Goal: Task Accomplishment & Management: Use online tool/utility

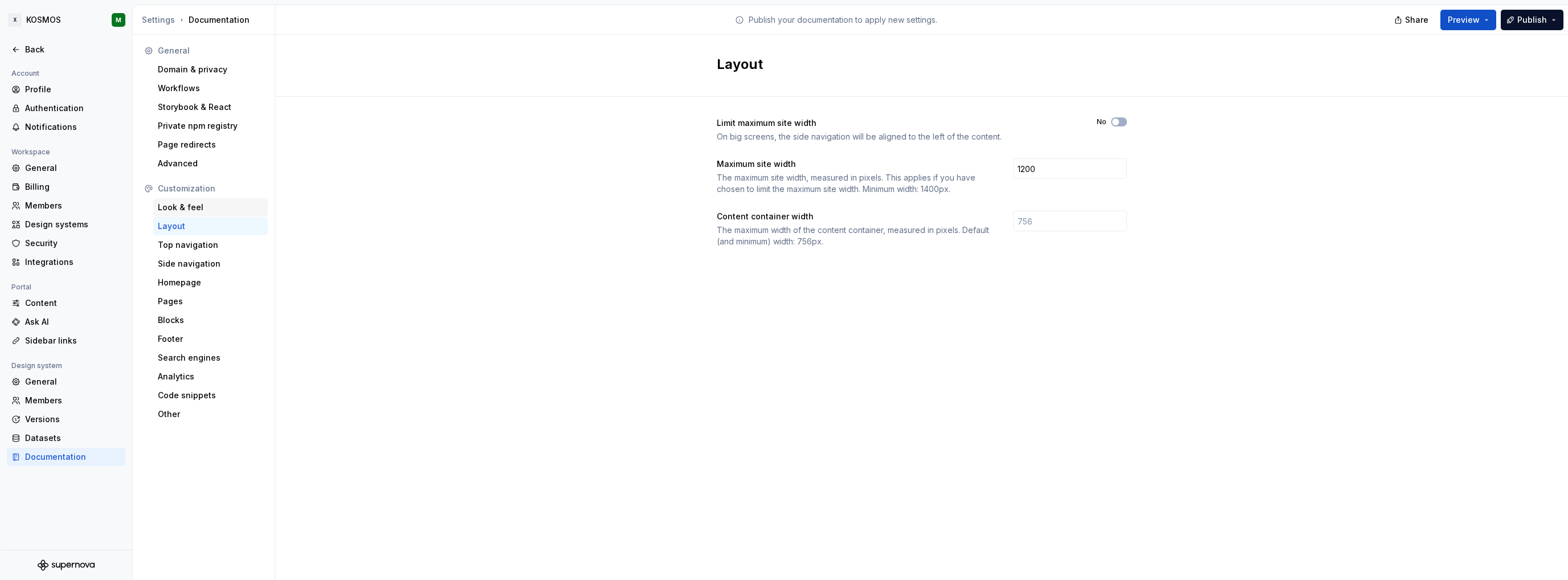
click at [203, 209] on div "Look & feel" at bounding box center [211, 207] width 105 height 11
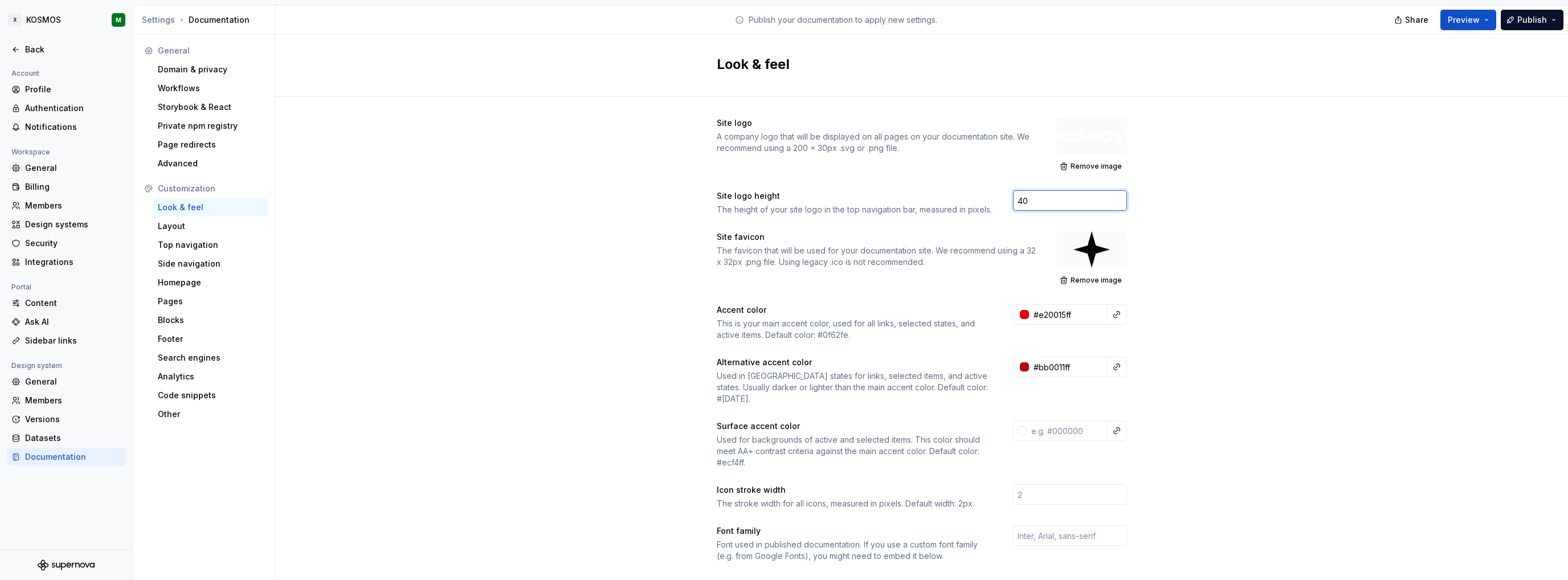
click at [1032, 197] on input "40" at bounding box center [1070, 200] width 114 height 21
click at [986, 197] on div "Site logo height The height of your site logo in the top navigation bar, measur…" at bounding box center [922, 203] width 410 height 25
drag, startPoint x: 1027, startPoint y: 198, endPoint x: 993, endPoint y: 197, distance: 34.0
click at [993, 197] on div "Site logo height The height of your site logo in the top navigation bar, measur…" at bounding box center [922, 203] width 410 height 25
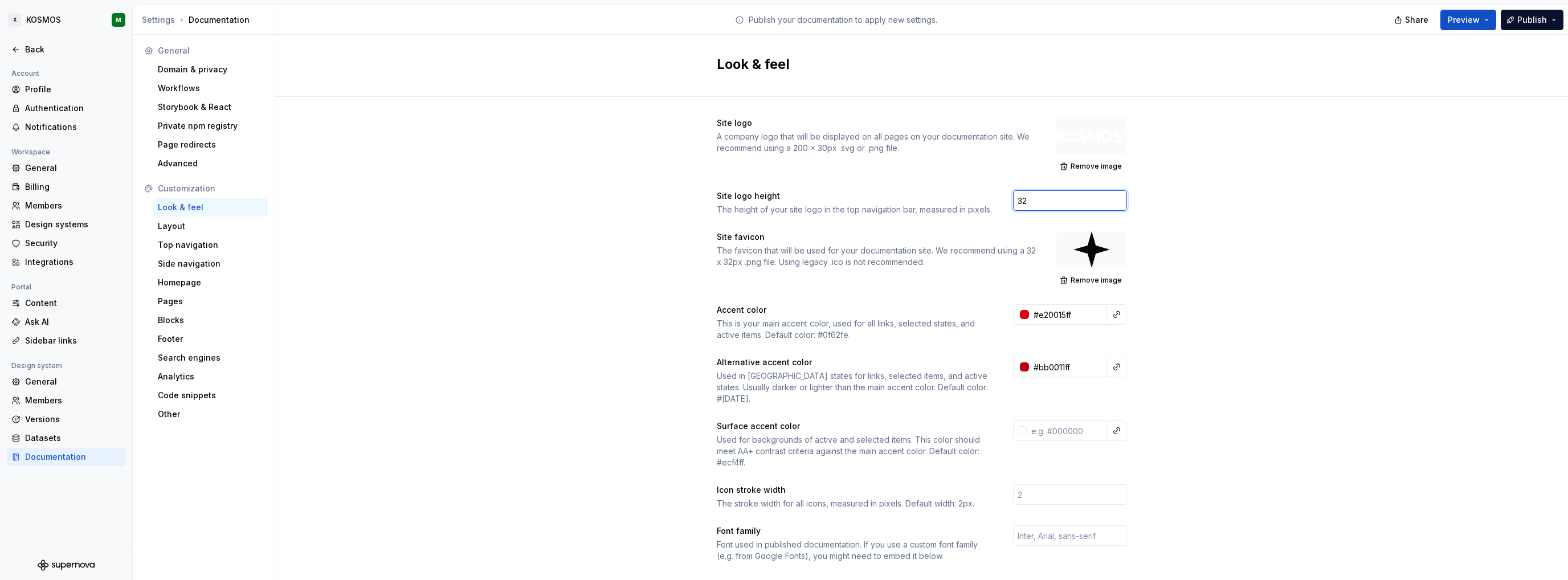
type input "32"
click at [1247, 209] on div "Site logo A company logo that will be displayed on all pages on your documentat…" at bounding box center [922, 537] width 1293 height 881
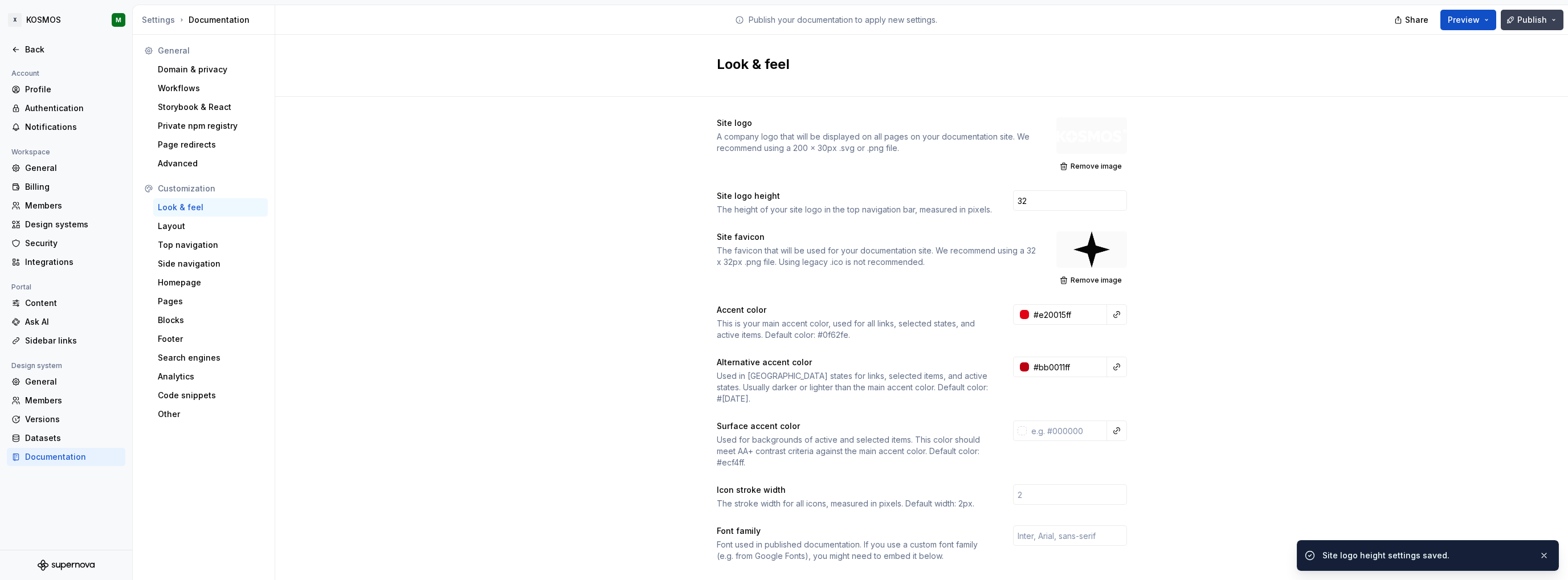
click at [1519, 19] on span "Publish" at bounding box center [1532, 19] width 29 height 11
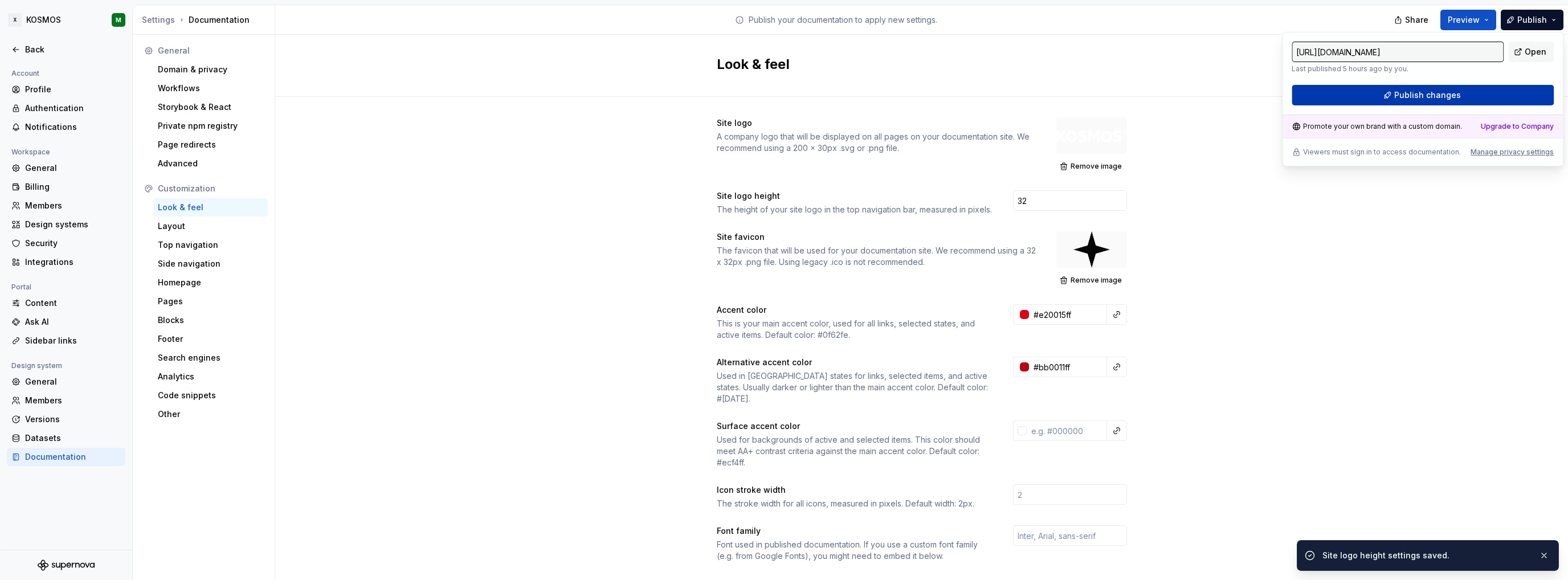
click at [1431, 99] on span "Publish changes" at bounding box center [1428, 95] width 67 height 11
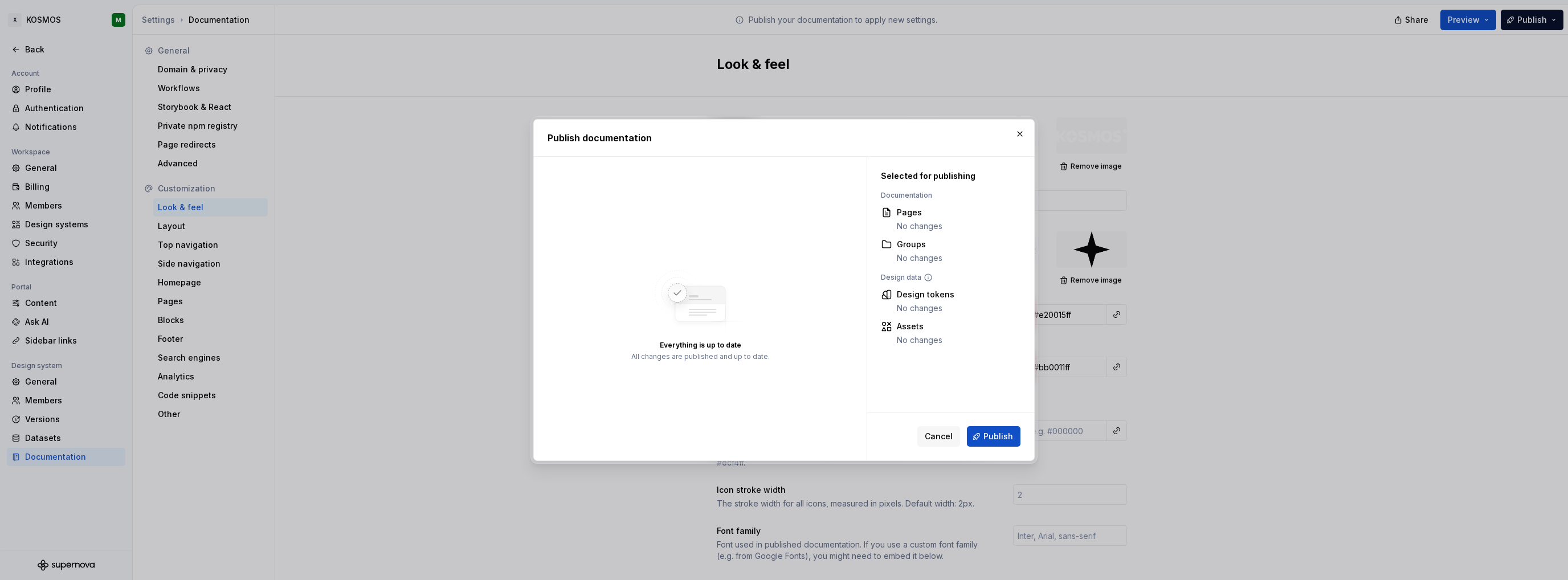
click at [983, 433] on button "Publish" at bounding box center [994, 436] width 53 height 21
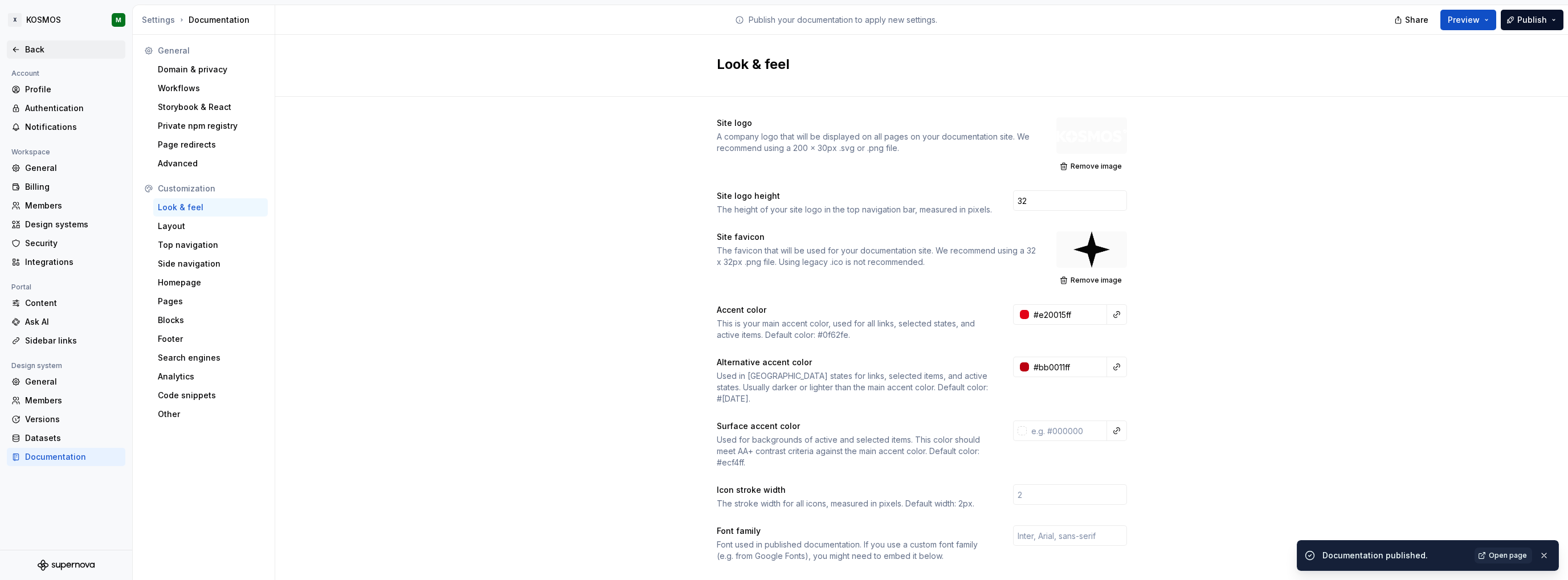
click at [21, 51] on div "Back" at bounding box center [66, 49] width 109 height 11
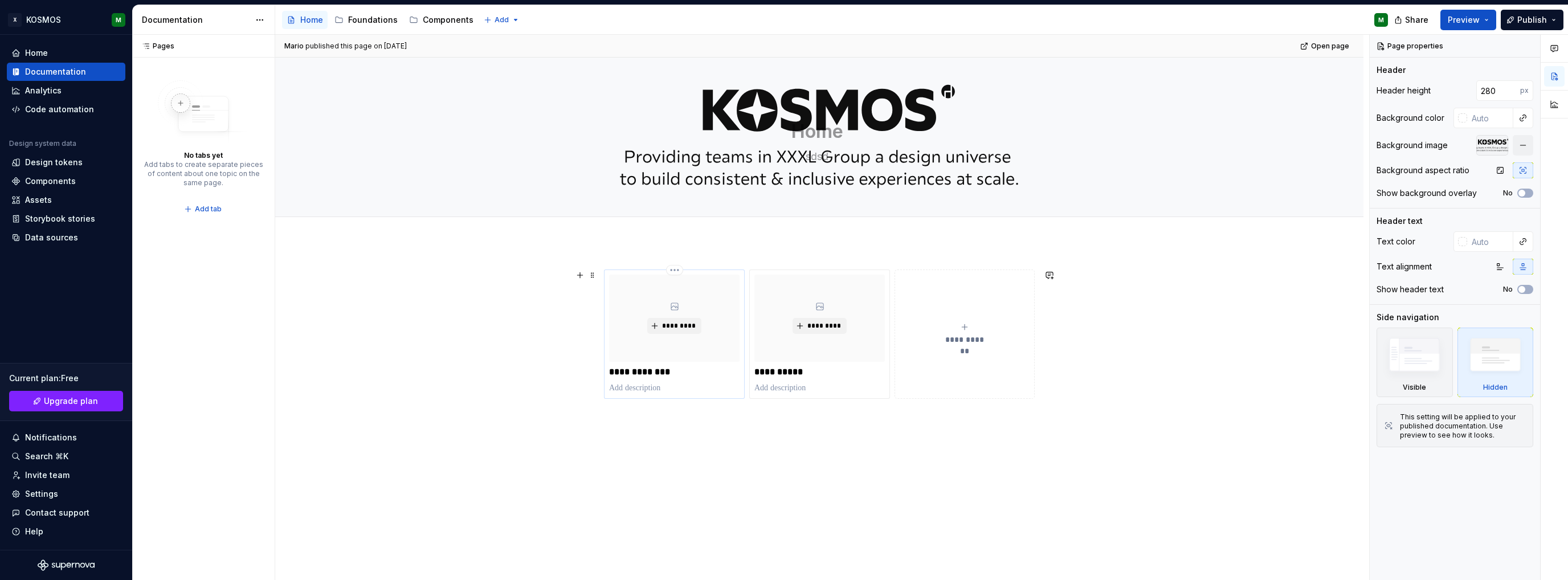
click at [656, 373] on p "**********" at bounding box center [674, 371] width 131 height 11
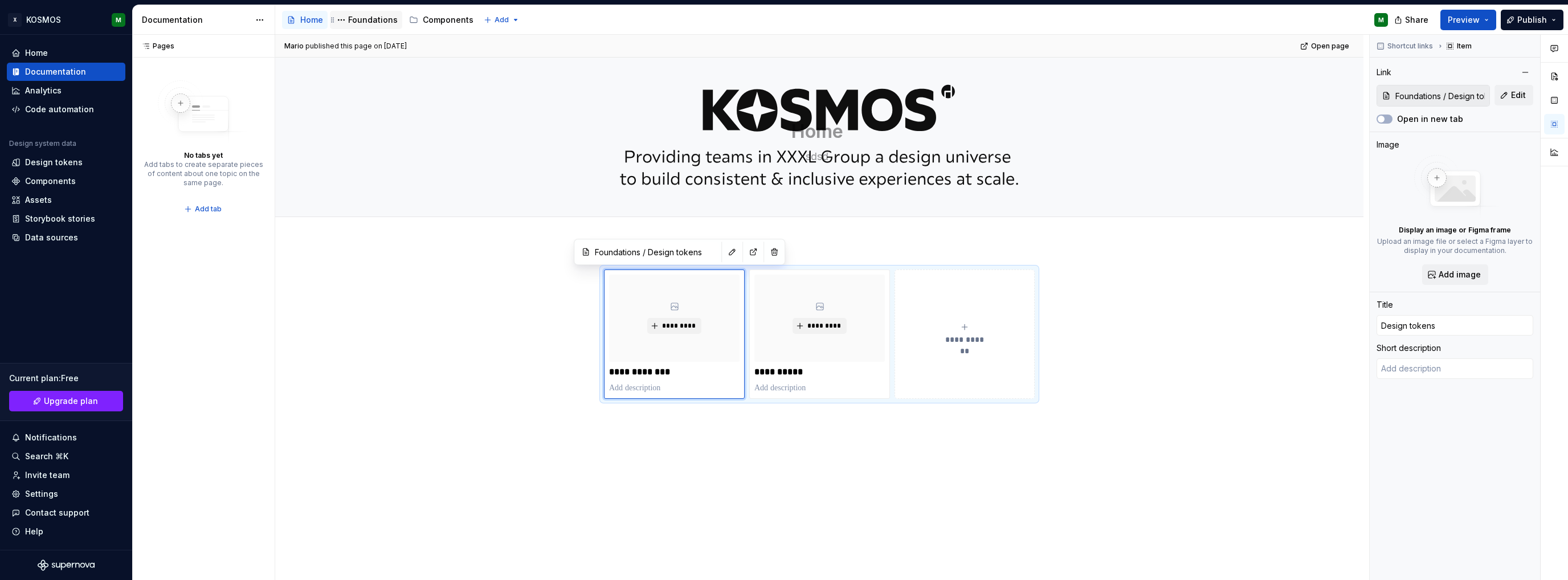
click at [377, 20] on div "Foundations" at bounding box center [373, 19] width 49 height 11
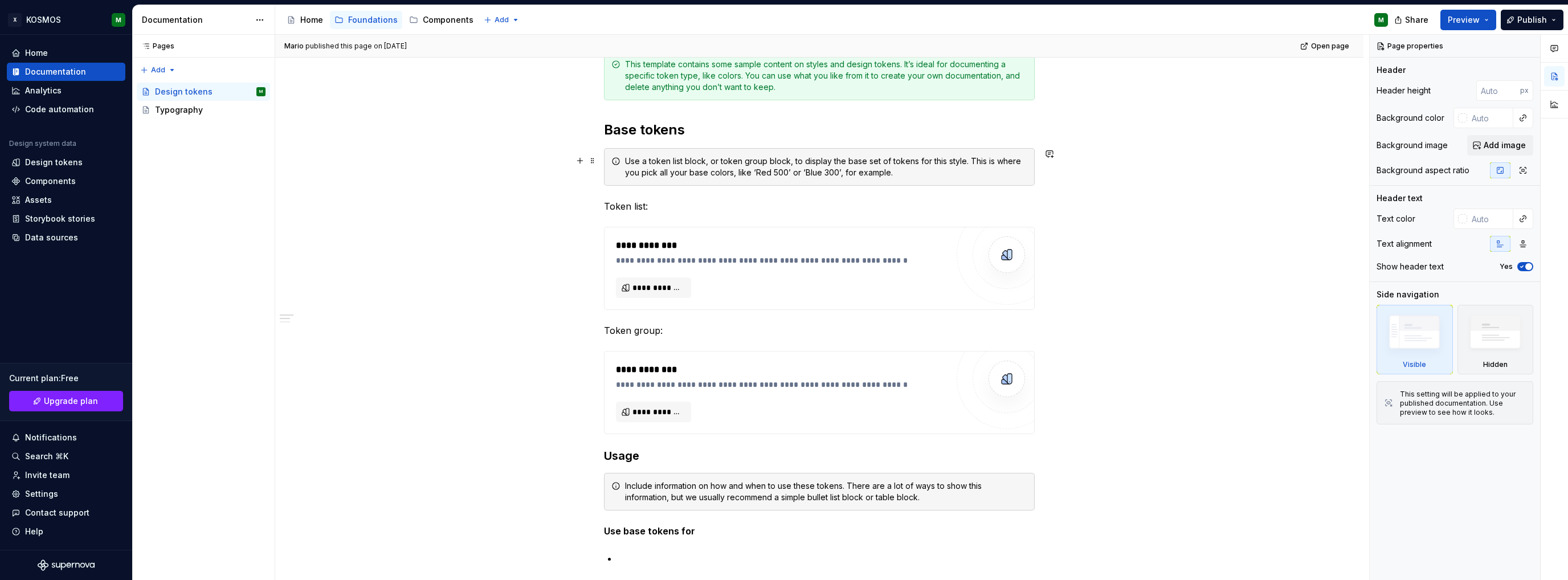
scroll to position [57, 0]
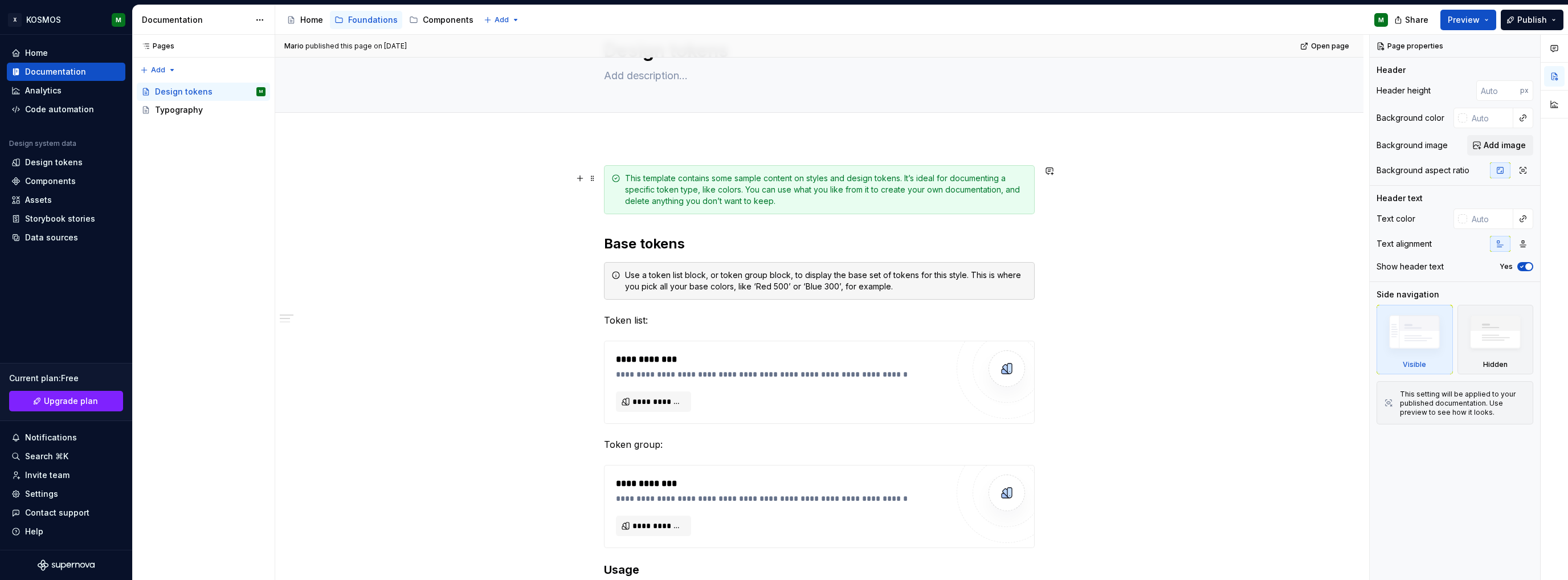
click at [627, 174] on div "This template contains some sample content on styles and design tokens. It’s id…" at bounding box center [826, 189] width 402 height 34
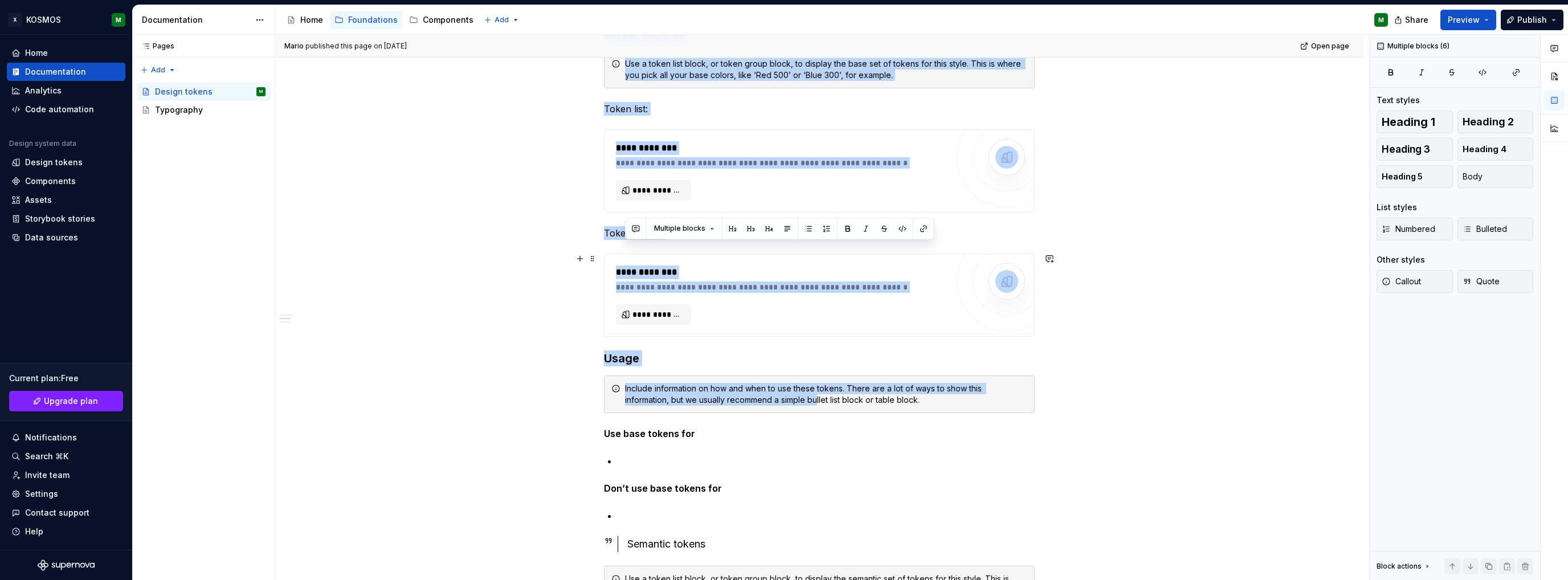
scroll to position [342, 0]
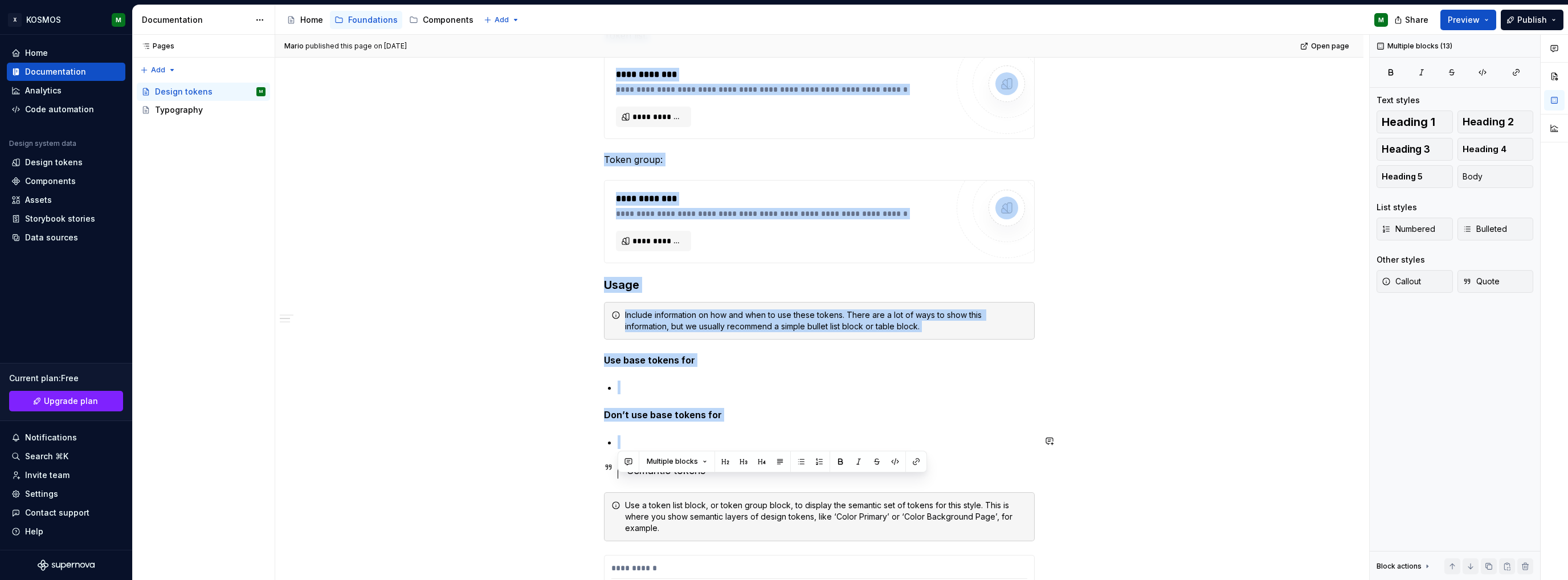
drag, startPoint x: 607, startPoint y: 165, endPoint x: 806, endPoint y: 428, distance: 329.8
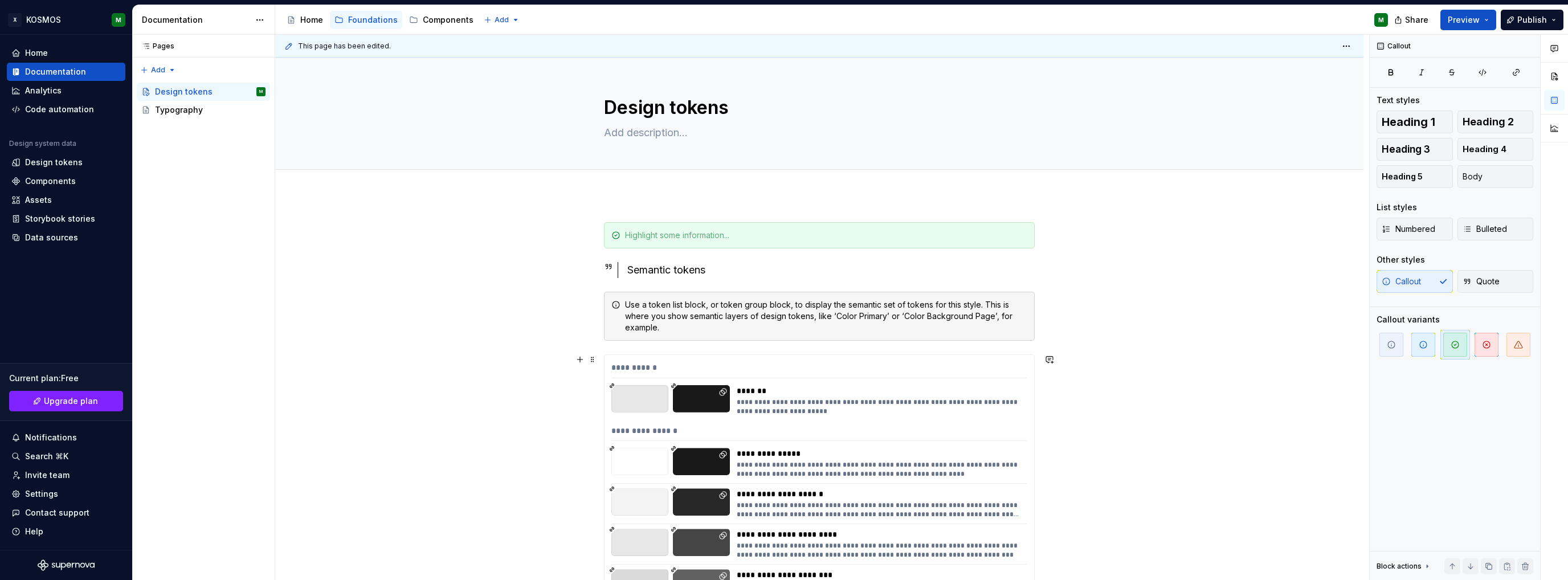
scroll to position [0, 0]
drag, startPoint x: 684, startPoint y: 331, endPoint x: 583, endPoint y: 303, distance: 104.8
click at [612, 297] on div "Use a token list block, or token group block, to display the semantic set of to…" at bounding box center [820, 315] width 431 height 49
click at [595, 303] on span at bounding box center [593, 304] width 9 height 16
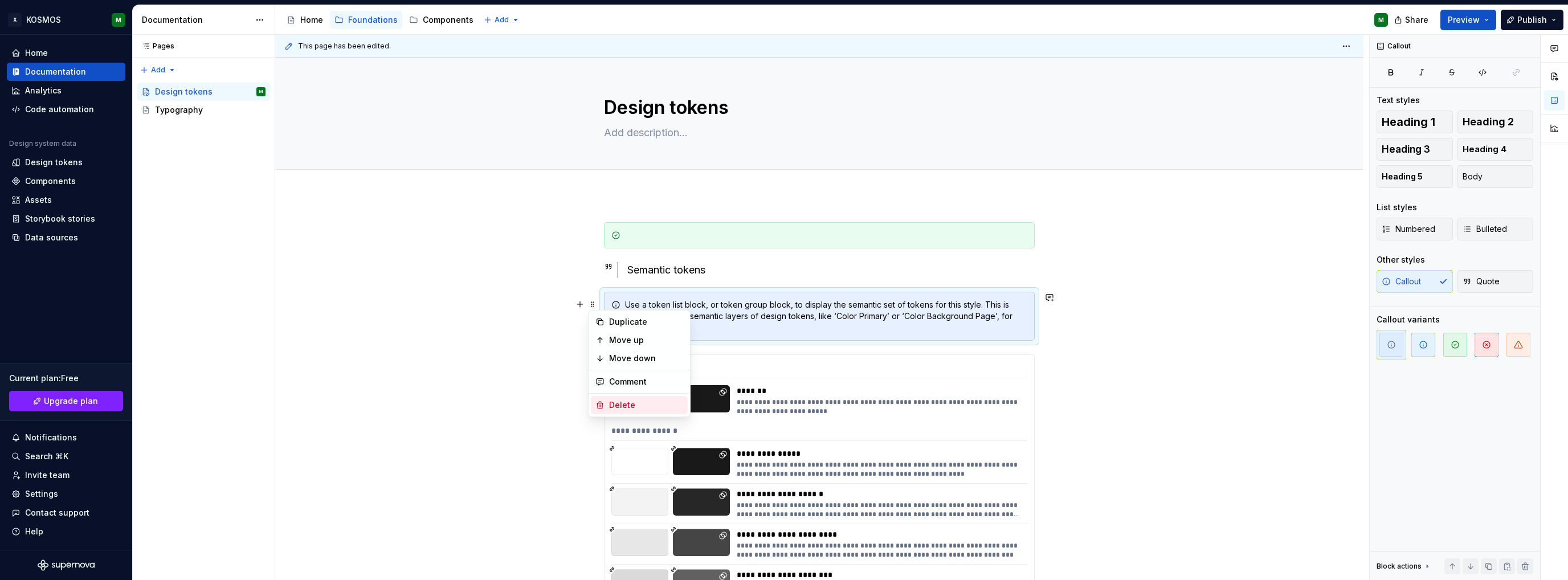
click at [616, 399] on div "Delete" at bounding box center [646, 405] width 74 height 11
click at [1061, 317] on div "**********" at bounding box center [822, 307] width 1094 height 546
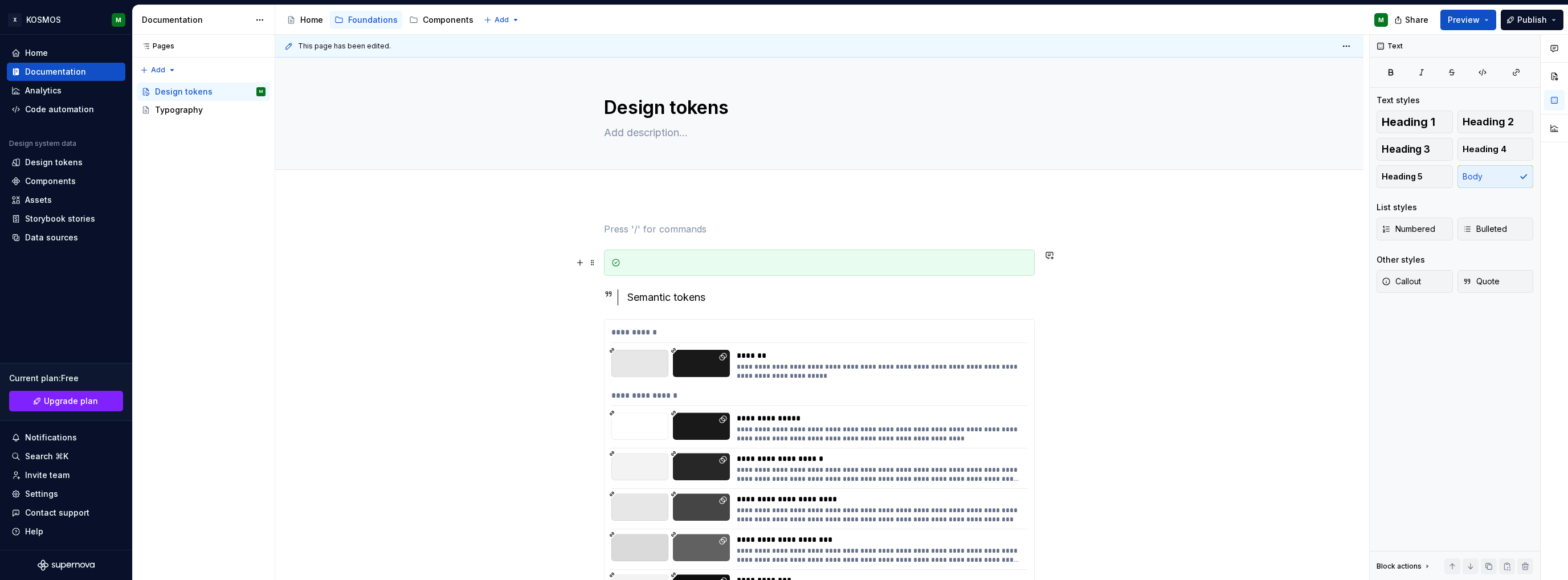
click at [626, 258] on div at bounding box center [826, 262] width 402 height 11
click at [594, 260] on span at bounding box center [593, 263] width 9 height 16
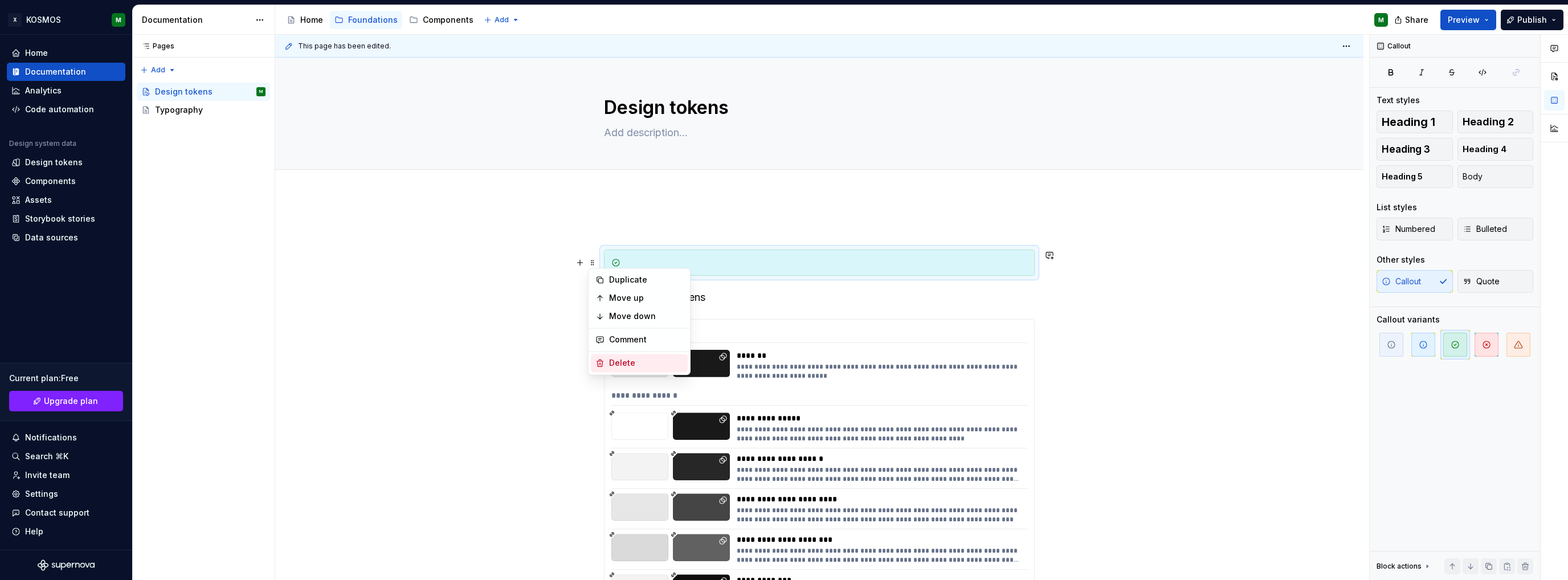
click at [622, 363] on div "Delete" at bounding box center [646, 363] width 74 height 11
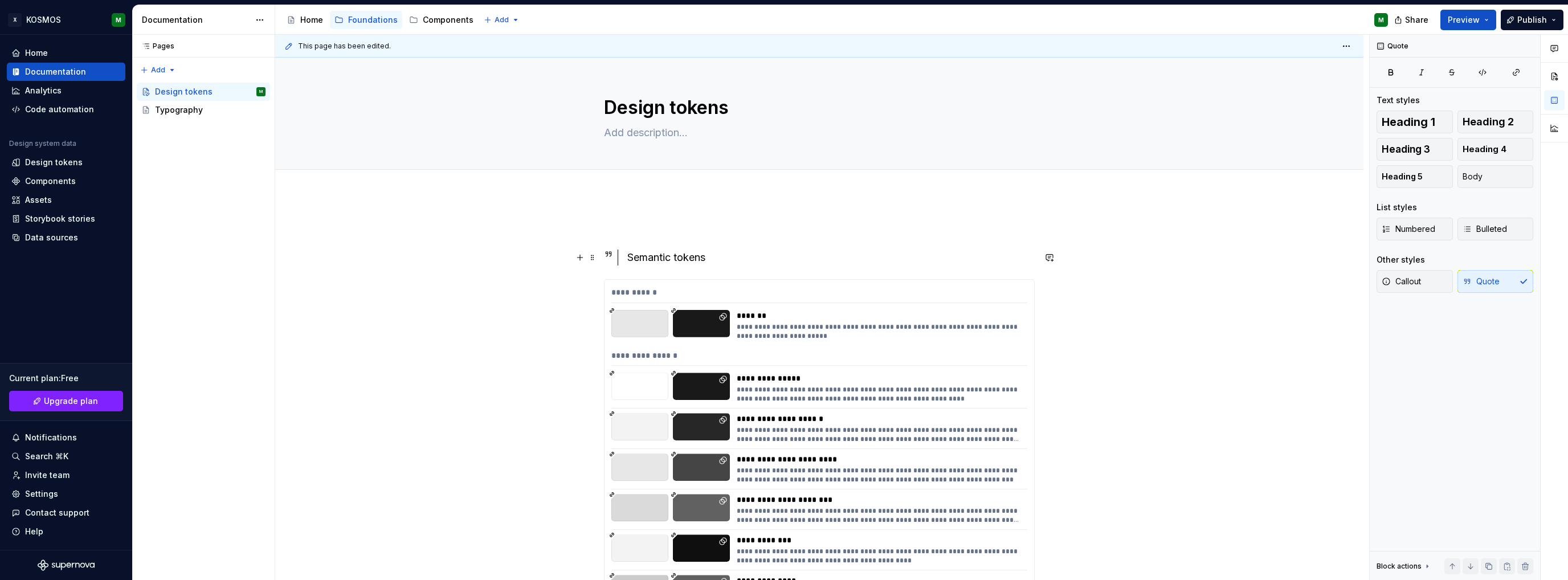
click at [664, 259] on div "Semantic tokens" at bounding box center [831, 257] width 408 height 16
click at [721, 235] on button "button" at bounding box center [722, 236] width 16 height 16
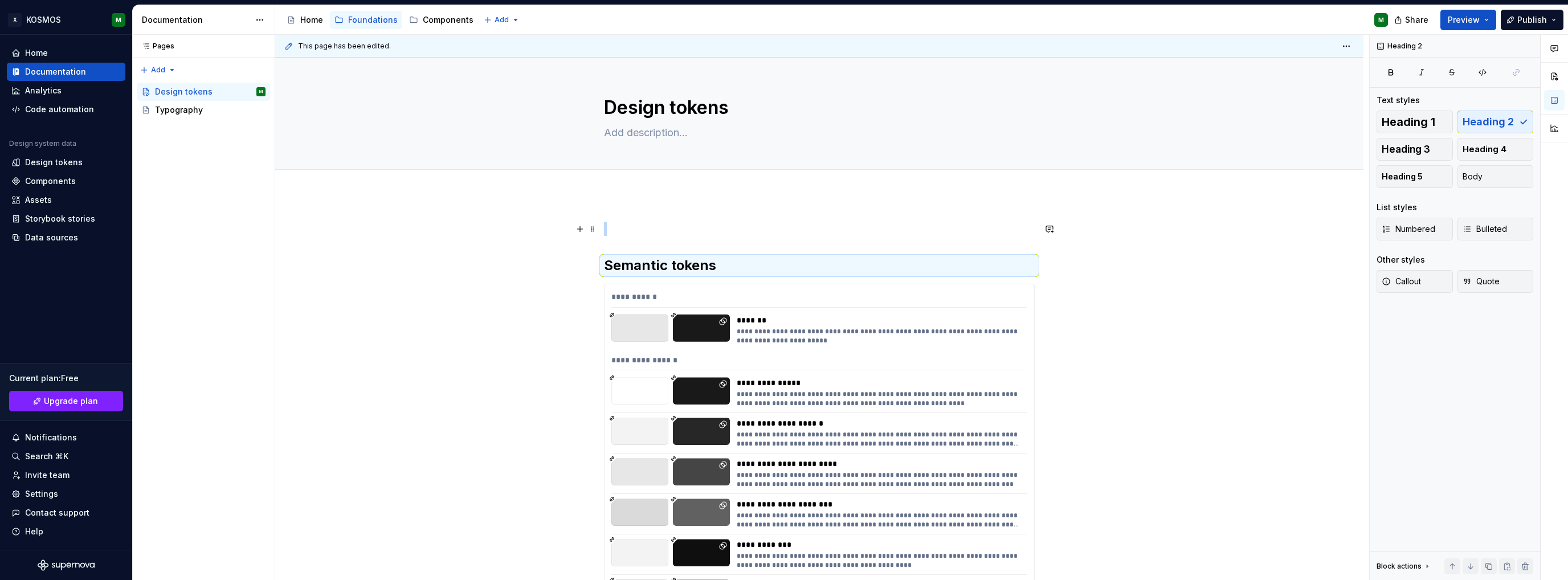
click at [718, 233] on p at bounding box center [820, 229] width 431 height 14
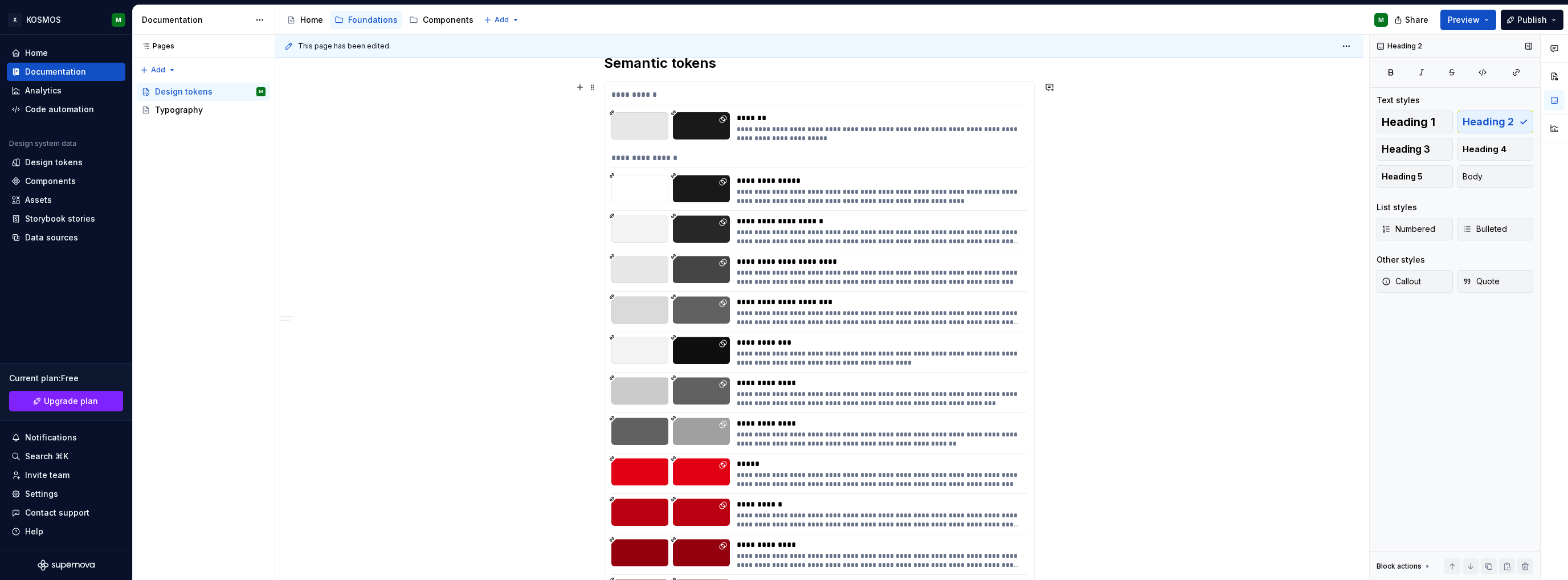
scroll to position [57, 0]
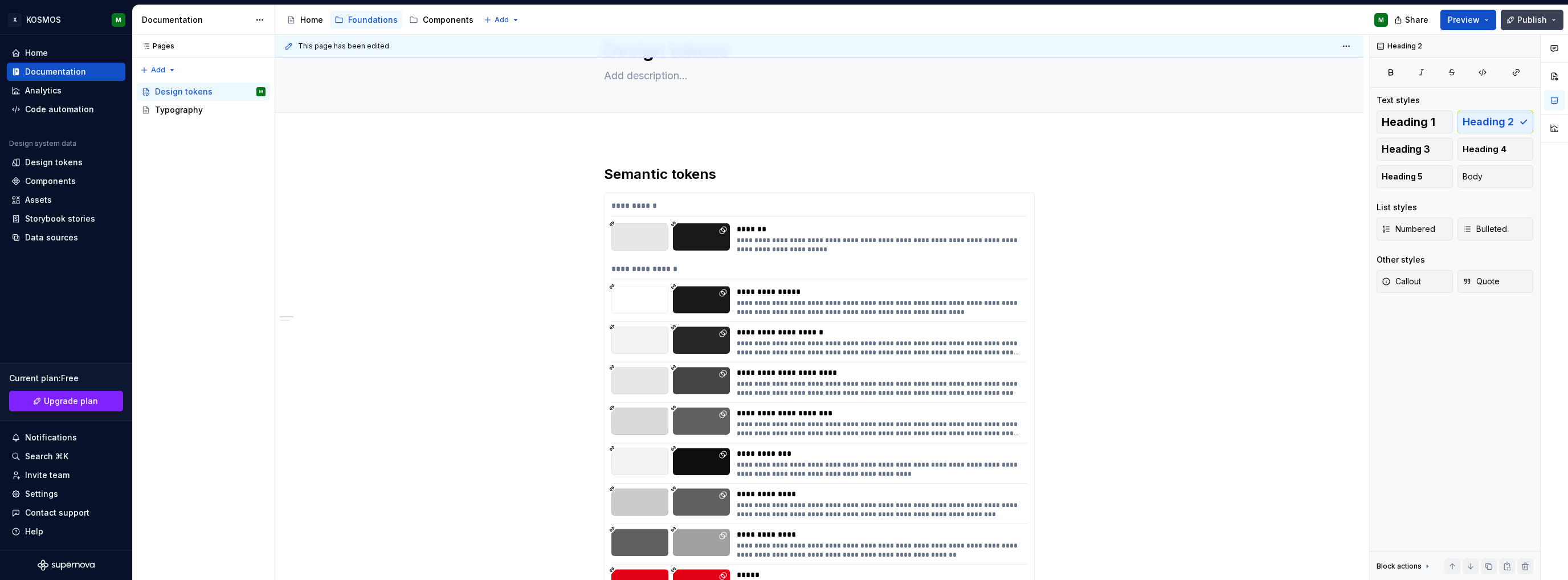
click at [1523, 19] on span "Publish" at bounding box center [1532, 19] width 29 height 11
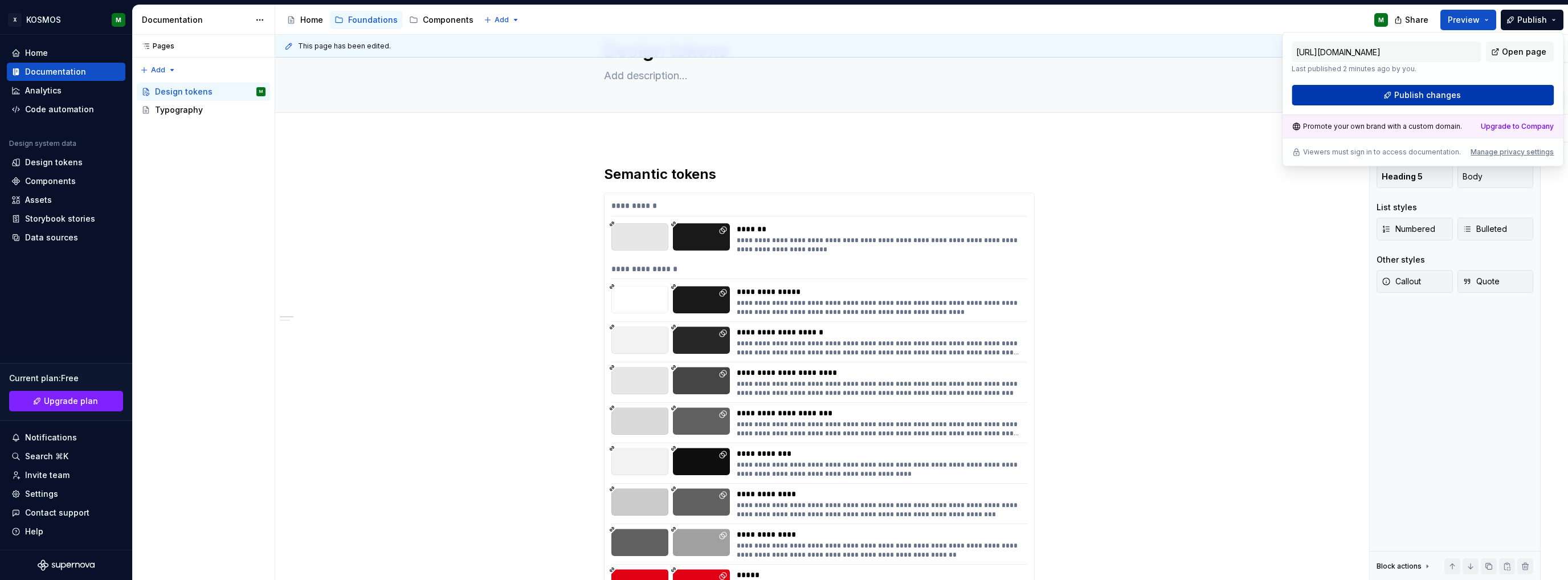
click at [1409, 90] on span "Publish changes" at bounding box center [1428, 95] width 67 height 11
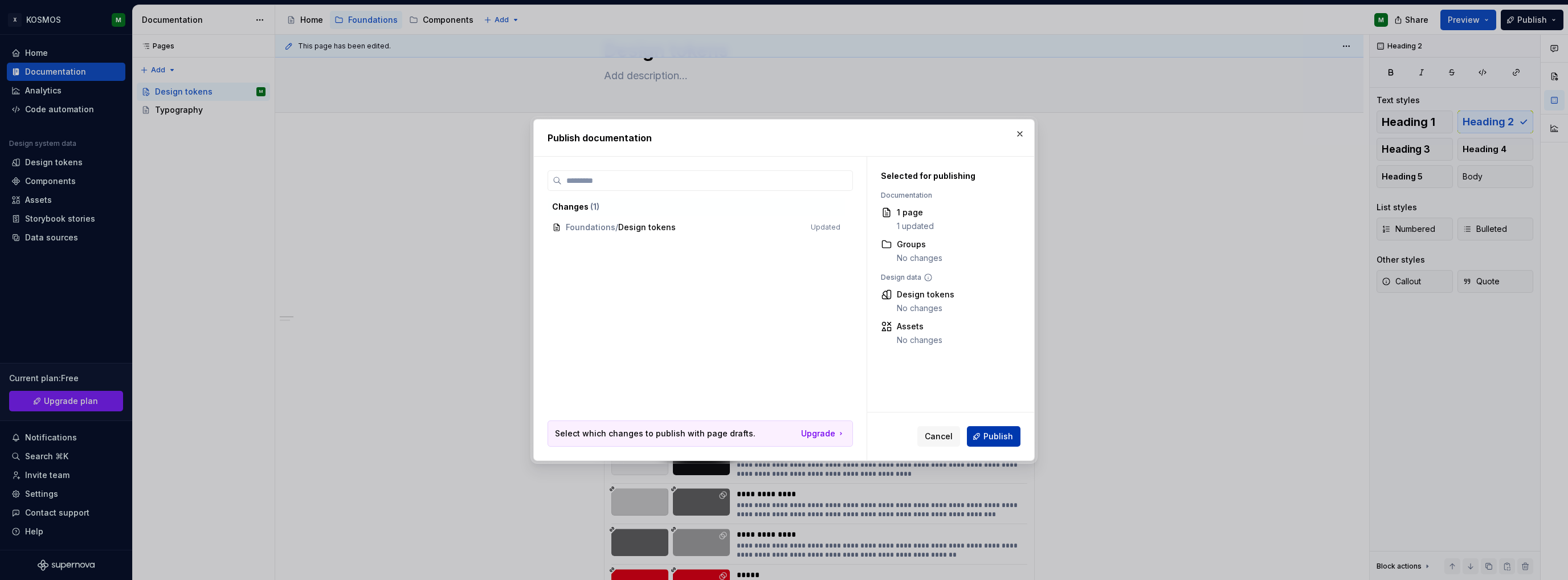
click at [995, 435] on span "Publish" at bounding box center [998, 436] width 29 height 11
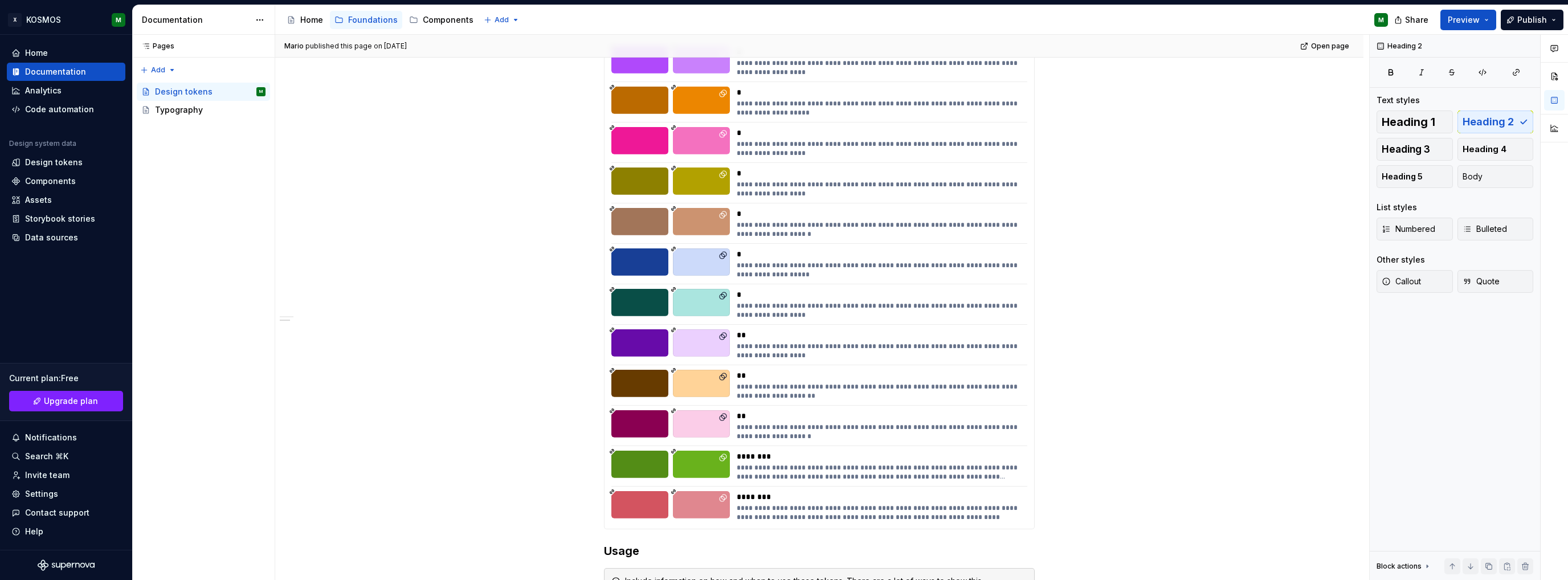
scroll to position [4215, 0]
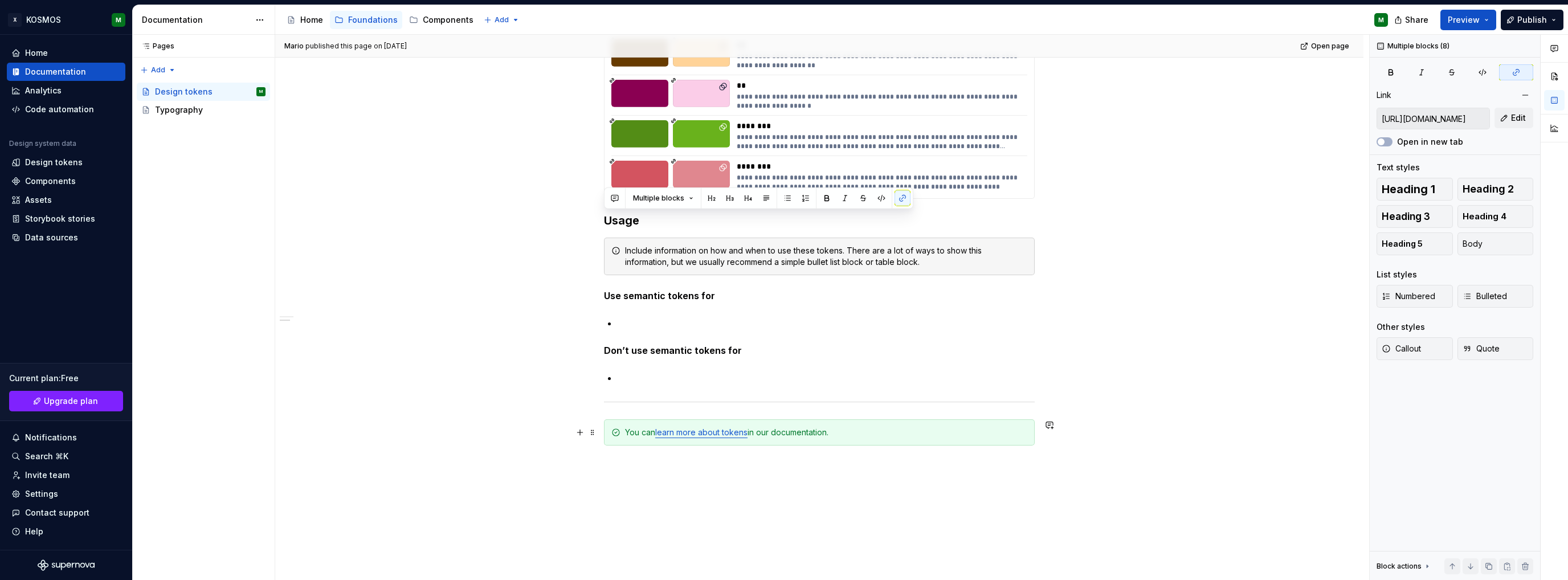
drag, startPoint x: 606, startPoint y: 215, endPoint x: 848, endPoint y: 438, distance: 329.1
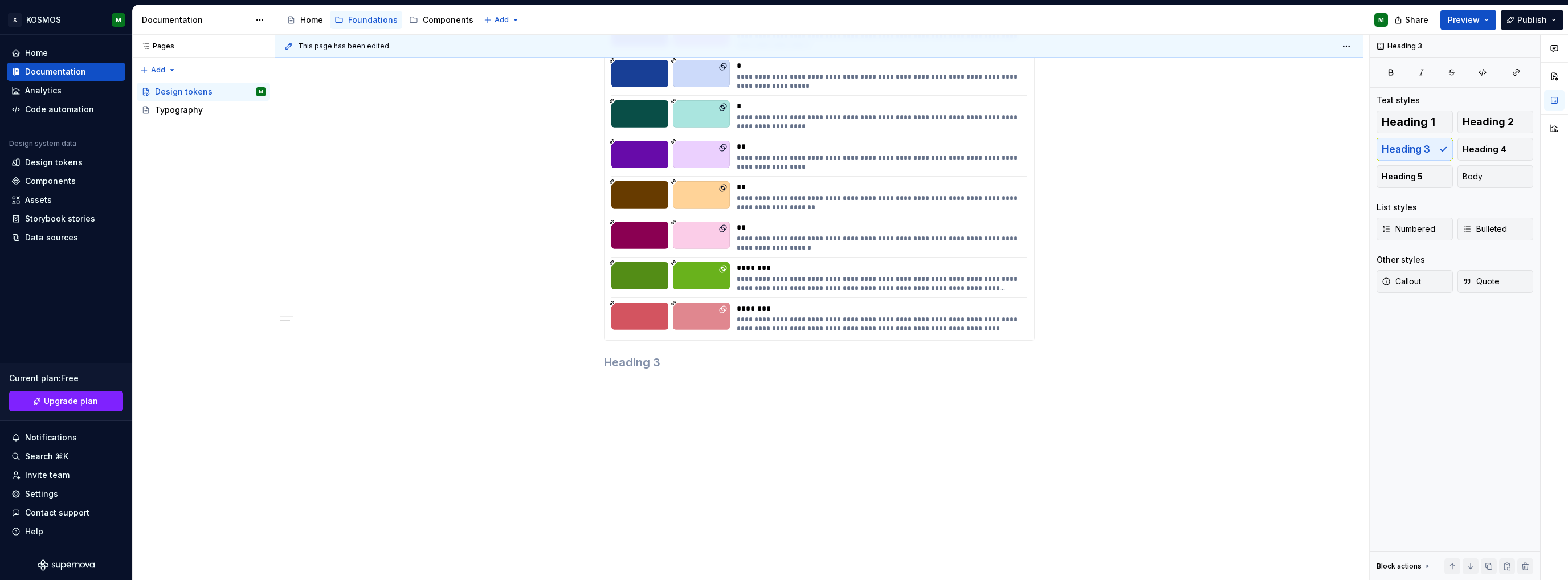
scroll to position [4074, 0]
click at [1537, 19] on span "Publish" at bounding box center [1532, 19] width 29 height 11
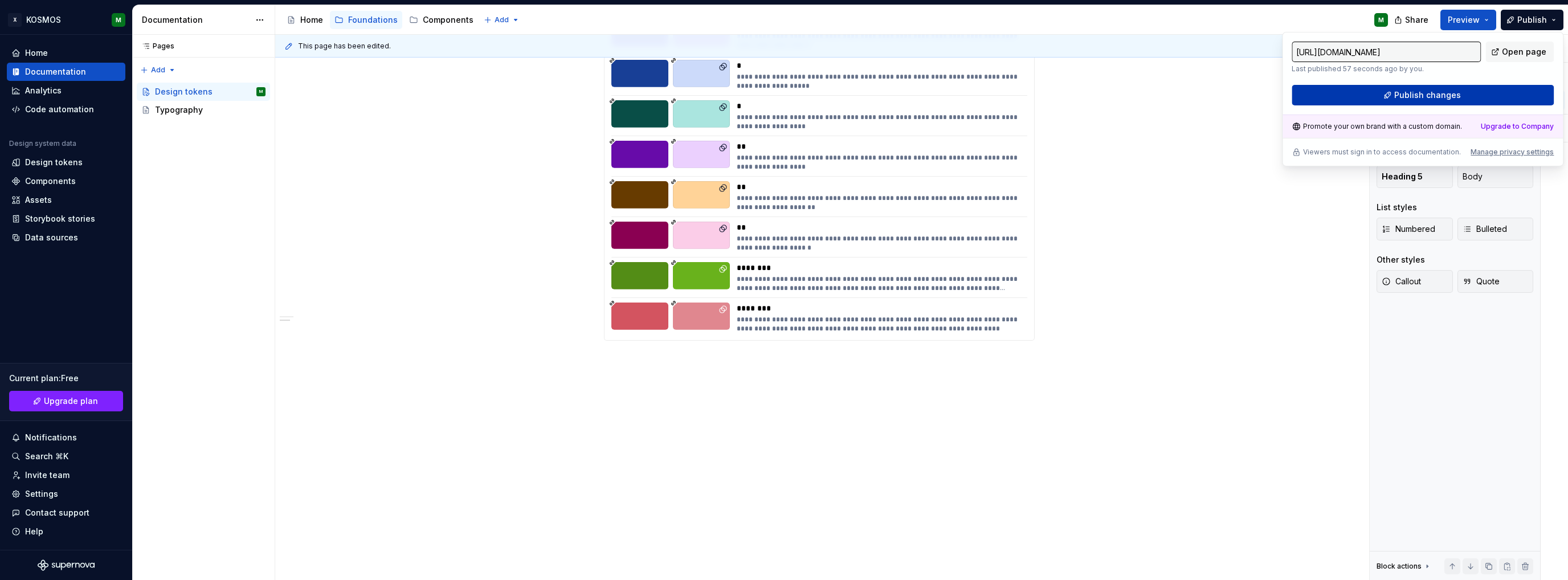
click at [1431, 94] on span "Publish changes" at bounding box center [1428, 95] width 67 height 11
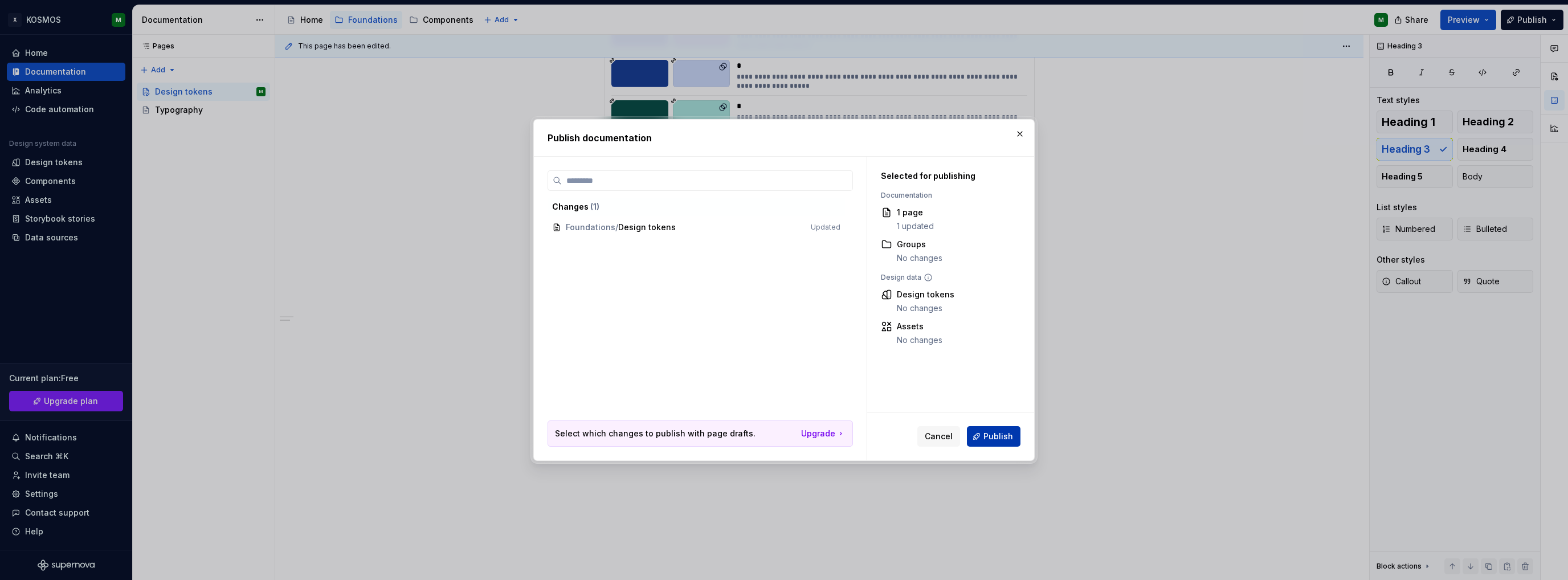
click at [997, 439] on span "Publish" at bounding box center [998, 436] width 29 height 11
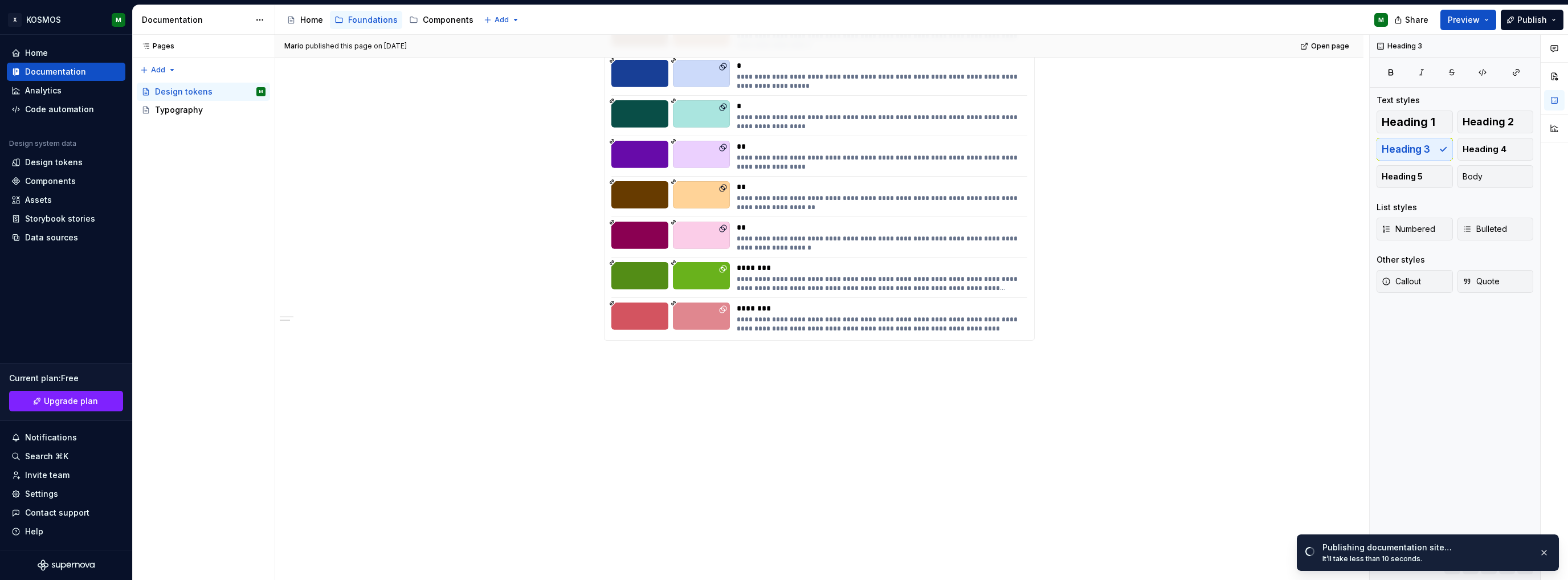
type textarea "*"
